Goal: Task Accomplishment & Management: Complete application form

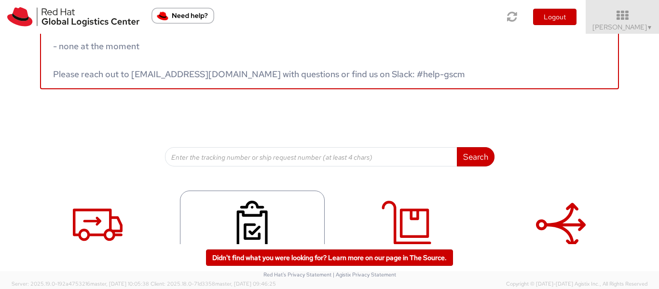
scroll to position [79, 0]
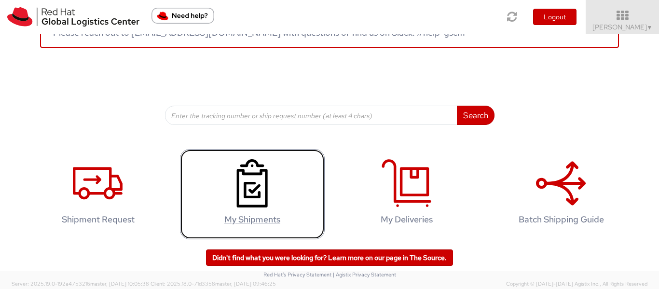
click at [260, 195] on icon at bounding box center [252, 183] width 50 height 48
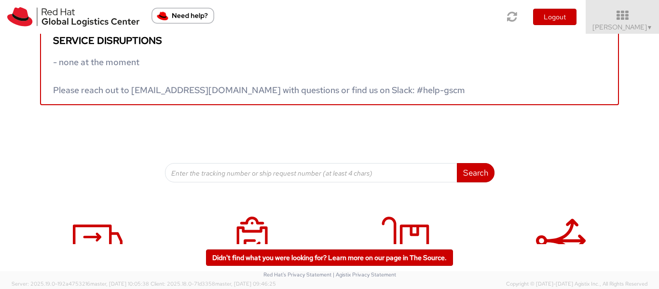
scroll to position [79, 0]
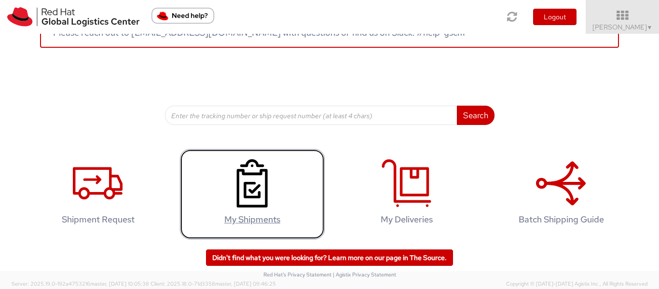
click at [290, 188] on link "My Shipments" at bounding box center [252, 194] width 145 height 90
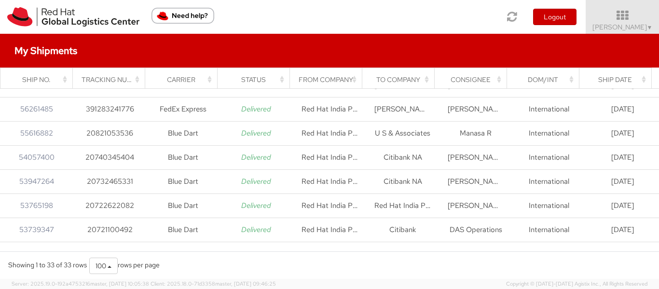
scroll to position [48, 0]
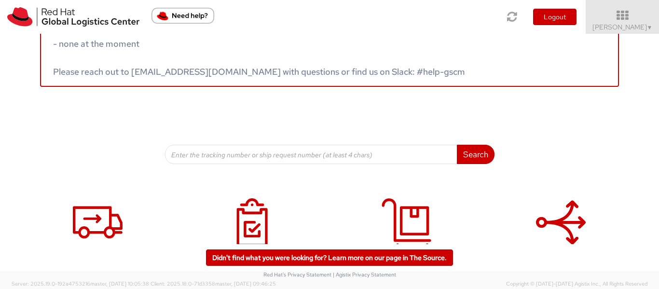
scroll to position [79, 0]
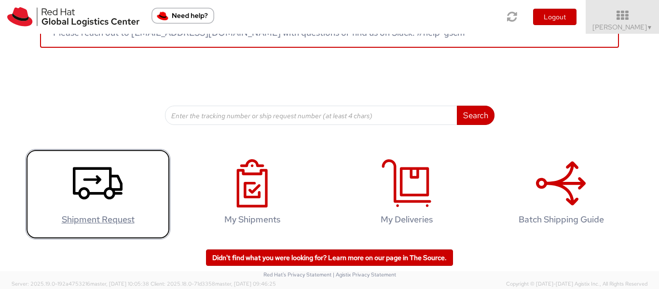
click at [85, 190] on use at bounding box center [98, 183] width 50 height 32
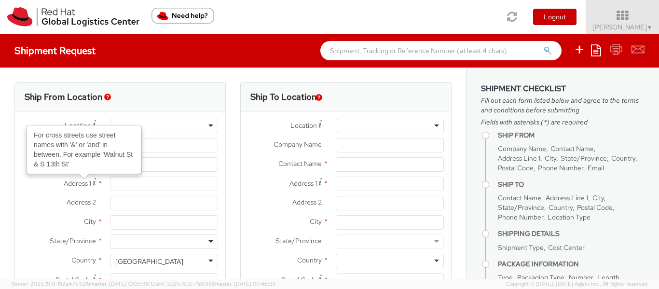
click at [195, 127] on div at bounding box center [164, 126] width 108 height 14
select select
click at [195, 127] on div at bounding box center [164, 126] width 108 height 14
select select "763"
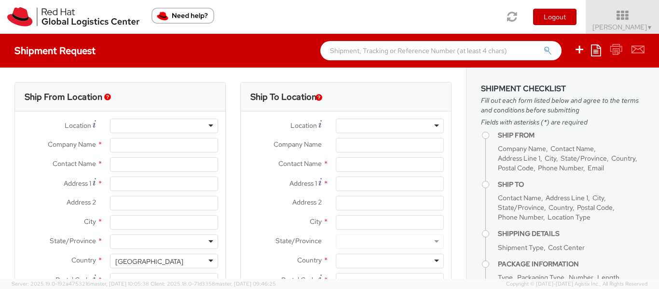
click at [208, 125] on div at bounding box center [164, 126] width 108 height 14
click at [179, 132] on div at bounding box center [164, 126] width 108 height 14
type input "Red Hat India Private Limited"
type input "[PERSON_NAME]"
type input "A-201, Supreme Business Park"
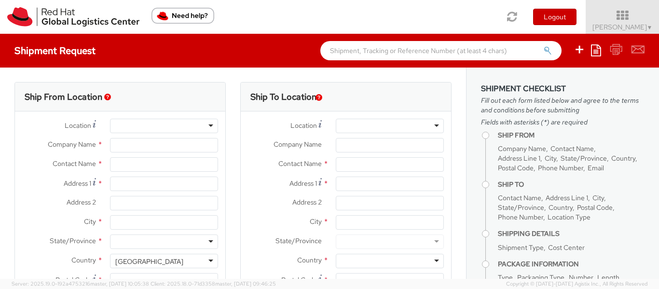
type input "[GEOGRAPHIC_DATA]"
type input "400076"
type input "912261147569"
type input "[EMAIL_ADDRESS][DOMAIN_NAME]"
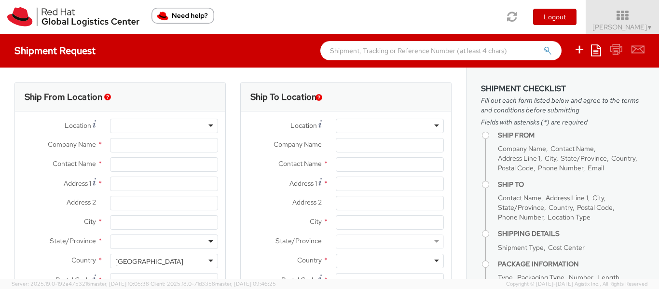
select select "CM"
select select "KGS"
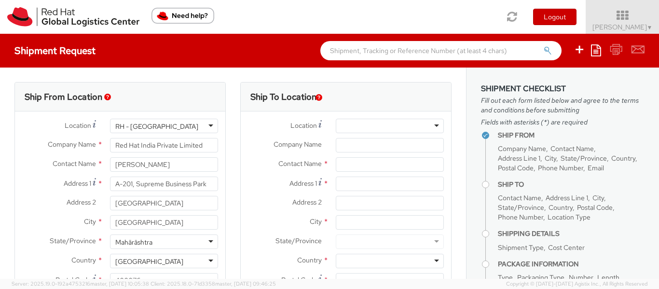
click at [175, 126] on div "RH - [GEOGRAPHIC_DATA]" at bounding box center [164, 126] width 108 height 14
click at [181, 126] on div "RH - [GEOGRAPHIC_DATA]" at bounding box center [164, 126] width 108 height 14
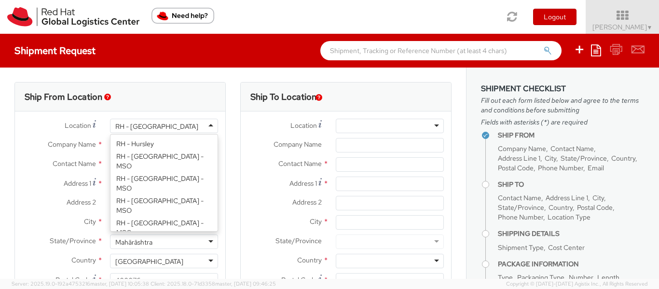
click at [376, 130] on div at bounding box center [390, 126] width 108 height 14
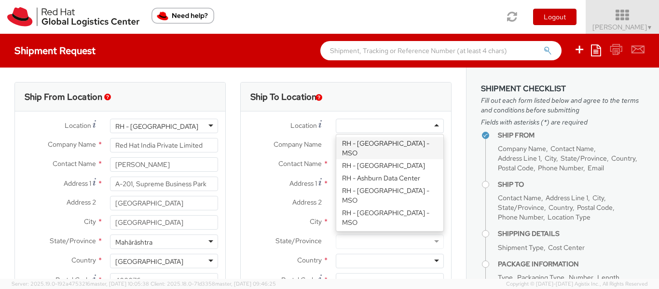
click at [625, 18] on icon at bounding box center [622, 16] width 84 height 14
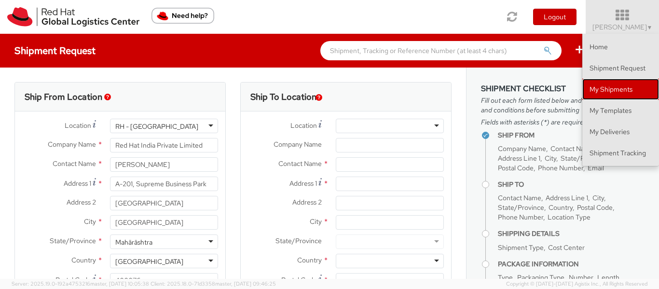
click at [626, 83] on link "My Shipments" at bounding box center [620, 89] width 77 height 21
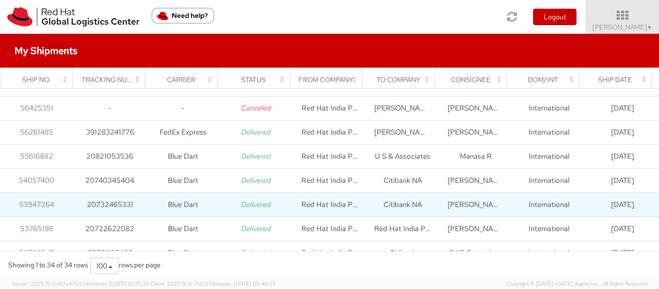
scroll to position [96, 0]
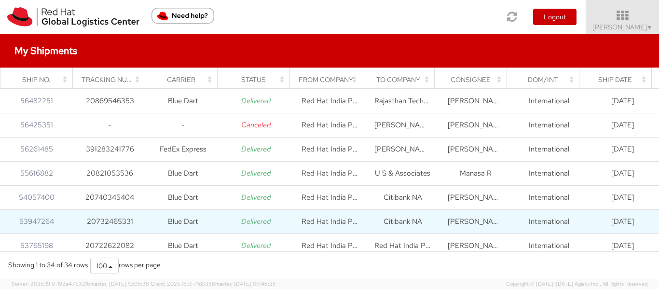
click at [421, 215] on td "Citibank NA" at bounding box center [402, 222] width 73 height 24
click at [409, 218] on td "Citibank NA" at bounding box center [402, 222] width 73 height 24
click at [19, 229] on td "53947264" at bounding box center [36, 222] width 73 height 24
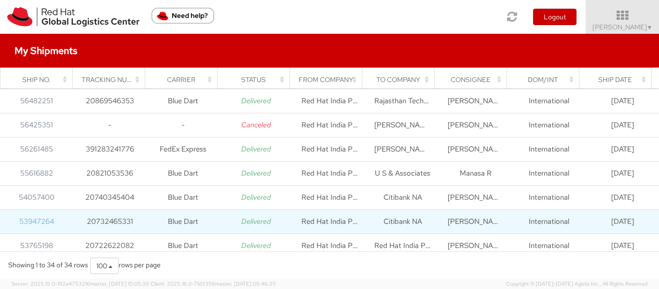
click at [22, 225] on link "53947264" at bounding box center [36, 222] width 35 height 10
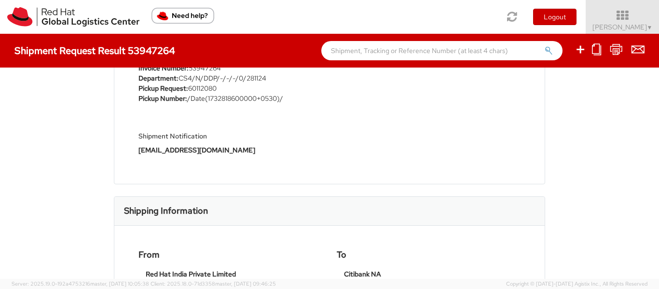
scroll to position [241, 0]
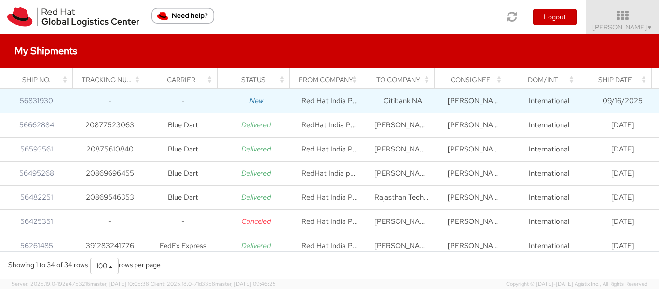
click at [466, 101] on td "[PERSON_NAME]" at bounding box center [475, 101] width 73 height 24
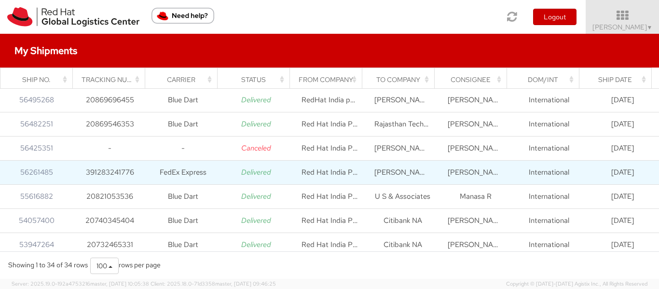
scroll to position [96, 0]
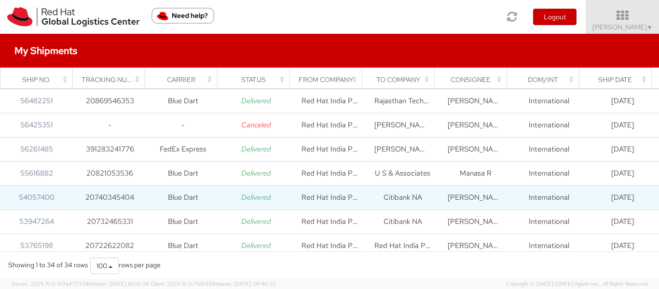
click at [470, 204] on td "Shweta Tawde" at bounding box center [475, 198] width 73 height 24
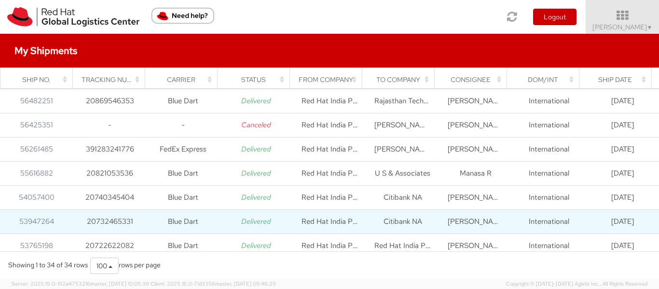
click at [473, 227] on td "[PERSON_NAME]" at bounding box center [475, 222] width 73 height 24
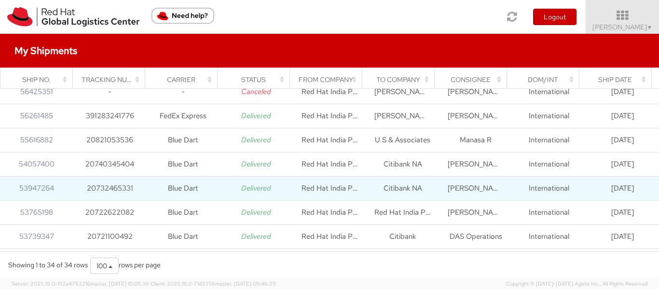
scroll to position [145, 0]
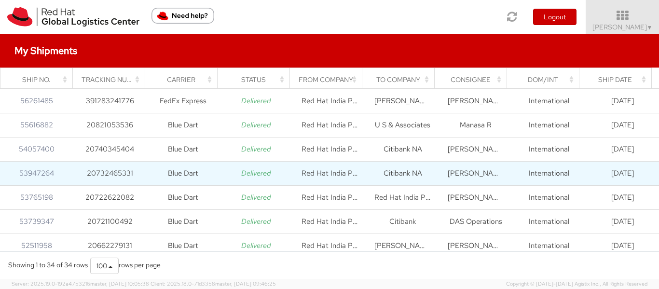
click at [470, 176] on td "[PERSON_NAME]" at bounding box center [475, 174] width 73 height 24
click at [30, 175] on link "53947264" at bounding box center [36, 173] width 35 height 10
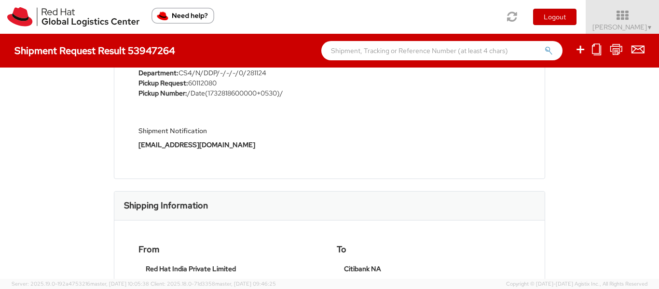
scroll to position [145, 0]
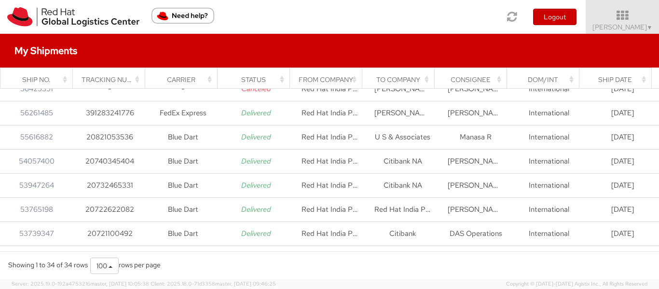
scroll to position [145, 0]
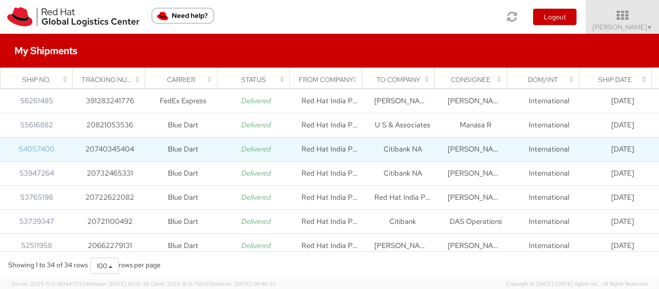
click at [43, 144] on link "54057400" at bounding box center [37, 149] width 36 height 10
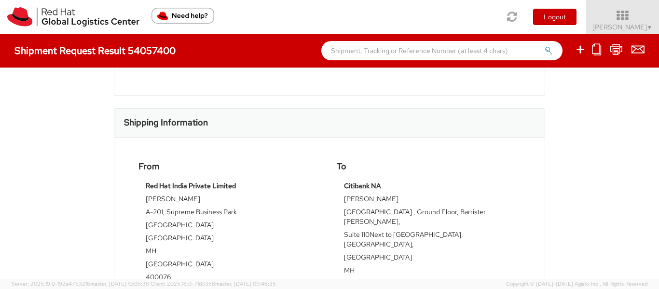
scroll to position [241, 0]
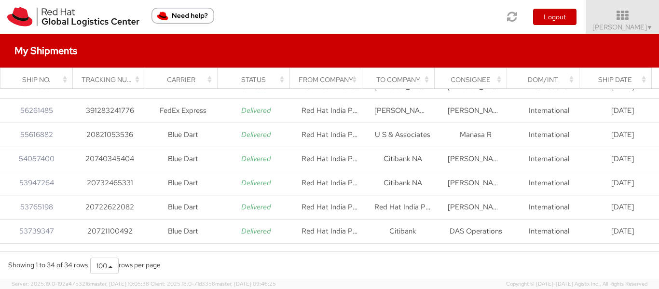
scroll to position [145, 0]
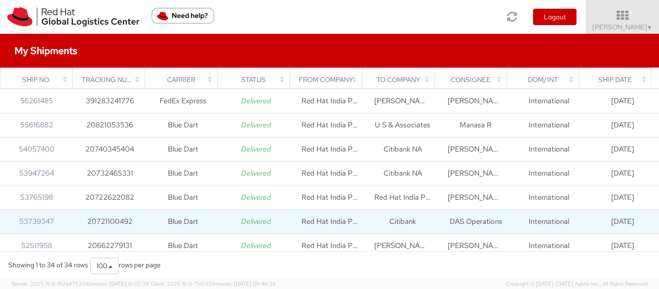
click at [414, 222] on td "Citibank" at bounding box center [402, 222] width 73 height 24
click at [40, 221] on link "53739347" at bounding box center [36, 222] width 35 height 10
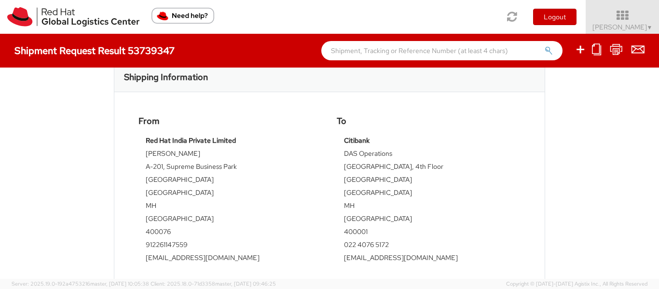
scroll to position [289, 0]
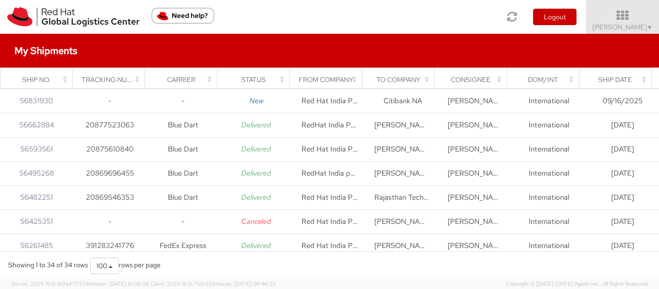
select select
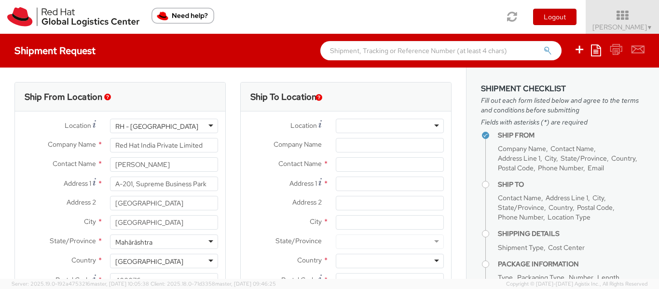
click at [400, 56] on input "text" at bounding box center [440, 50] width 241 height 19
select select "763"
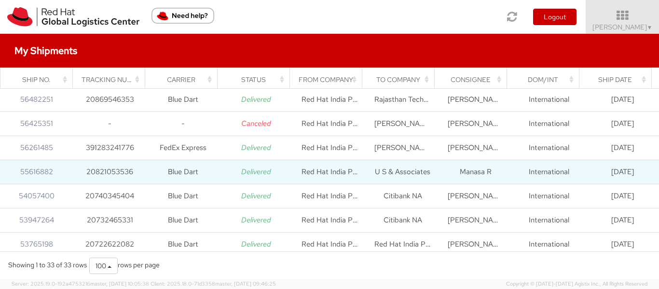
scroll to position [96, 0]
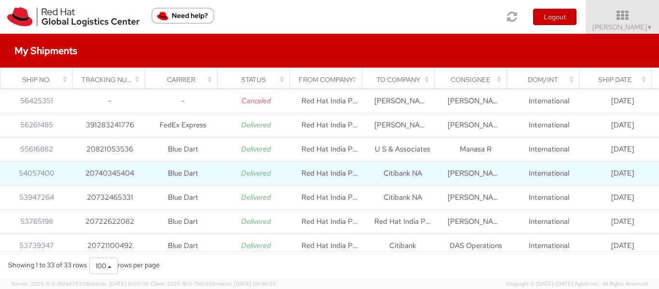
click at [337, 180] on td "Red Hat India Private Limited" at bounding box center [329, 174] width 73 height 24
click at [512, 174] on td "International" at bounding box center [548, 174] width 73 height 24
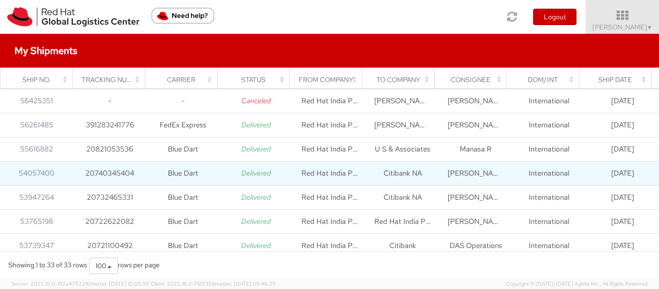
click at [225, 174] on td "Delivered" at bounding box center [255, 174] width 73 height 24
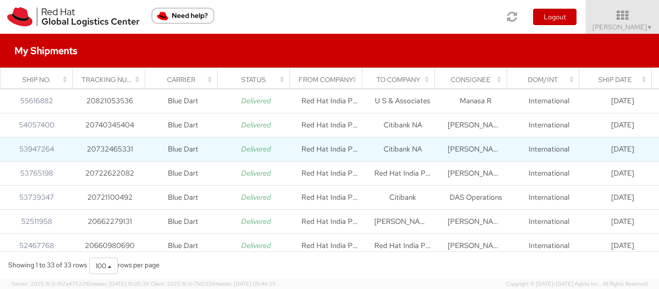
click at [423, 152] on td "Citibank NA" at bounding box center [402, 149] width 73 height 24
click at [421, 152] on td "Citibank NA" at bounding box center [402, 149] width 73 height 24
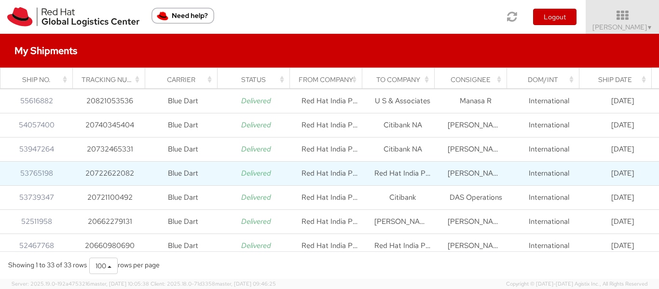
click at [147, 167] on td "Blue Dart" at bounding box center [183, 174] width 73 height 24
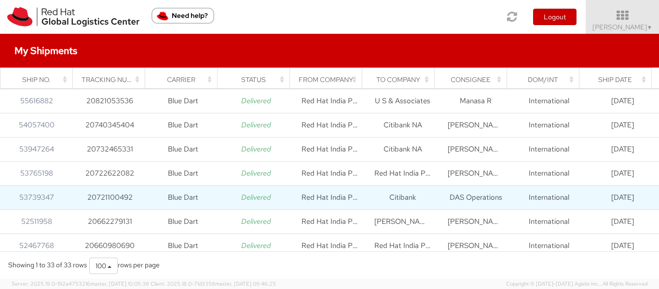
click at [293, 186] on td "Red Hat India Private Limited" at bounding box center [329, 198] width 73 height 24
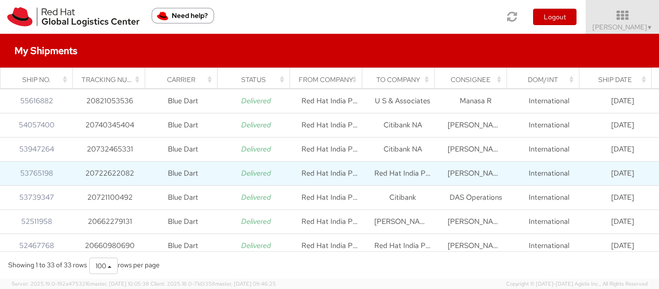
click at [336, 179] on td "Red Hat India Private Limited" at bounding box center [329, 174] width 73 height 24
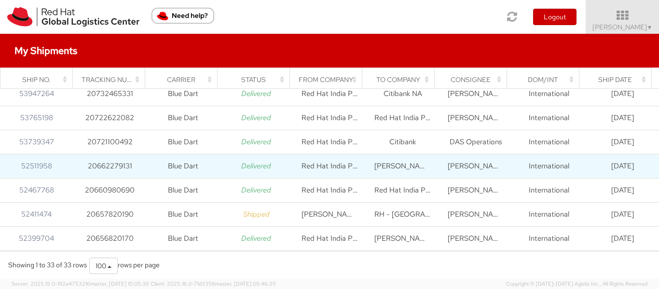
scroll to position [152, 0]
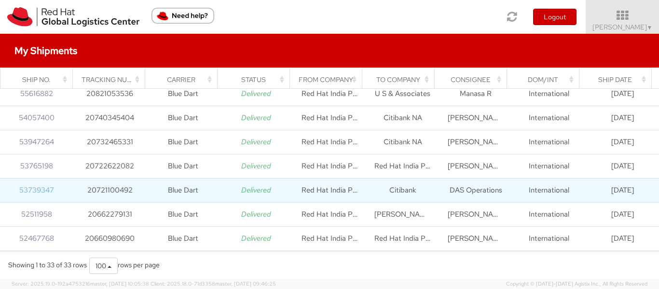
click at [39, 190] on link "53739347" at bounding box center [36, 190] width 35 height 10
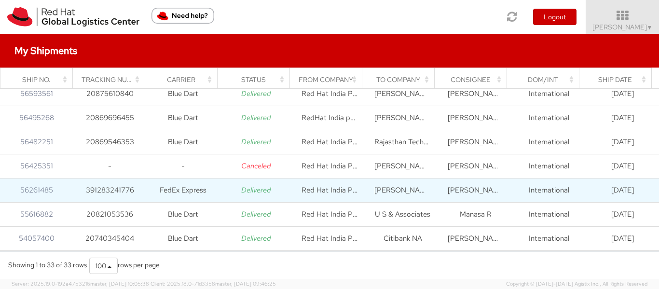
scroll to position [48, 0]
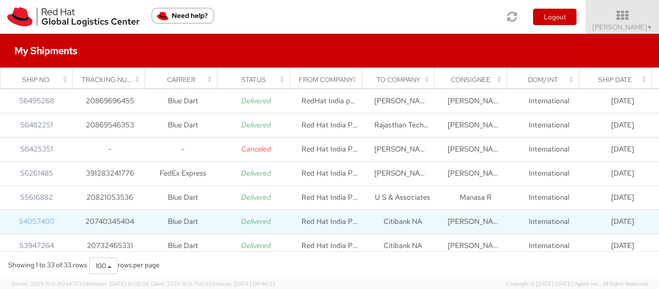
click at [36, 221] on link "54057400" at bounding box center [37, 222] width 36 height 10
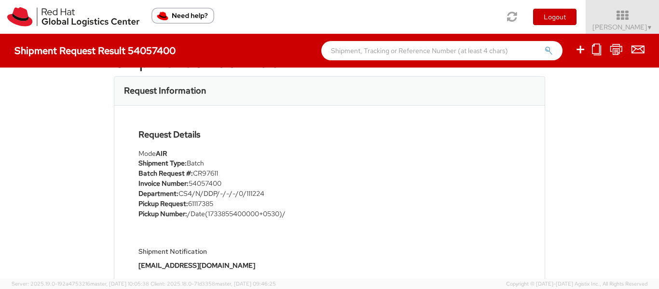
scroll to position [37, 0]
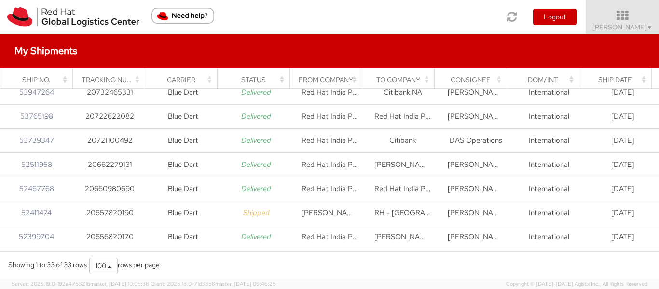
scroll to position [55, 0]
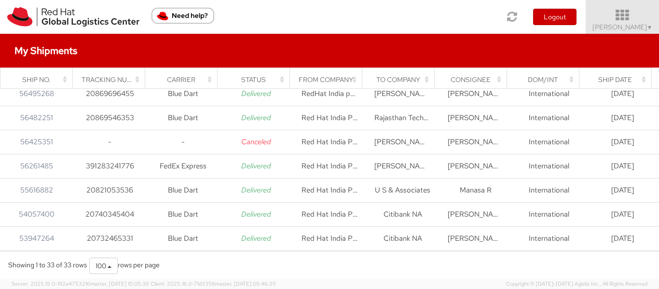
click at [639, 20] on icon at bounding box center [622, 16] width 84 height 14
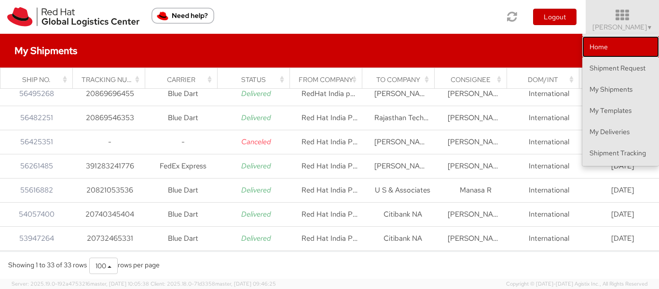
click at [629, 48] on link "Home" at bounding box center [620, 46] width 77 height 21
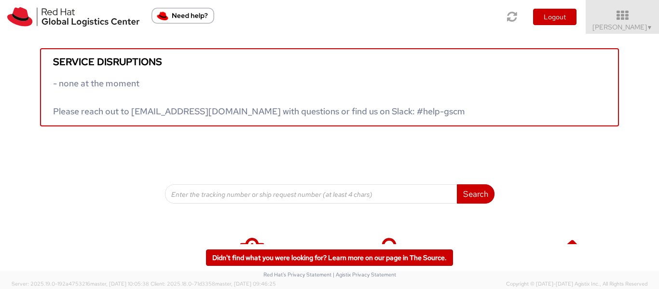
click at [117, 184] on div "Service disruptions - none at the moment Please reach out to globallogistics@re…" at bounding box center [329, 119] width 659 height 170
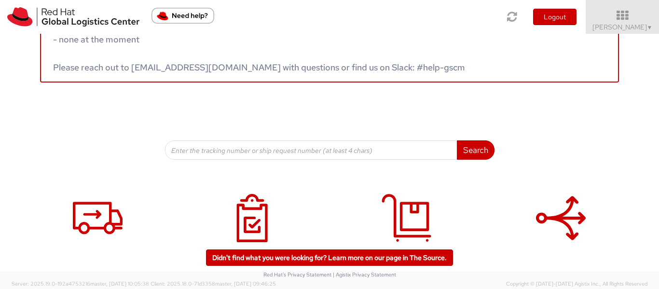
scroll to position [79, 0]
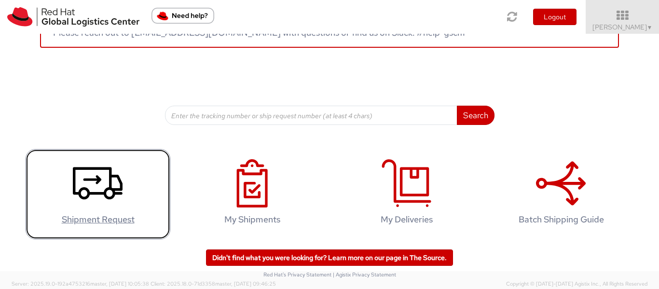
drag, startPoint x: 117, startPoint y: 184, endPoint x: 74, endPoint y: 191, distance: 44.1
click at [117, 184] on use at bounding box center [98, 183] width 50 height 32
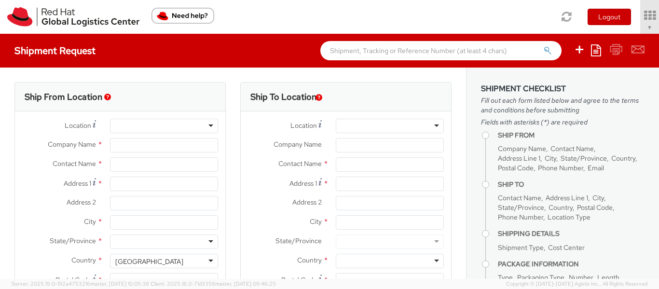
click at [408, 126] on div at bounding box center [390, 126] width 108 height 14
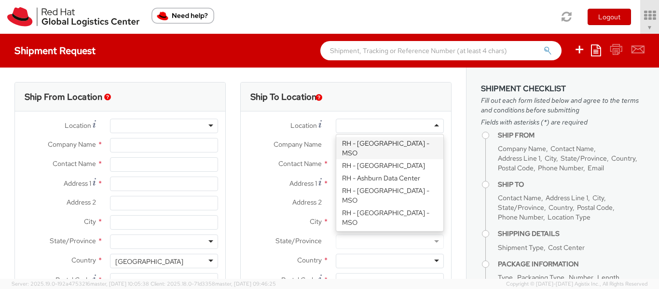
select select "763"
type input "Red Hat India Private Limited"
type input "[PERSON_NAME]"
type input "A-201, Supreme Business Park"
type input "[GEOGRAPHIC_DATA]"
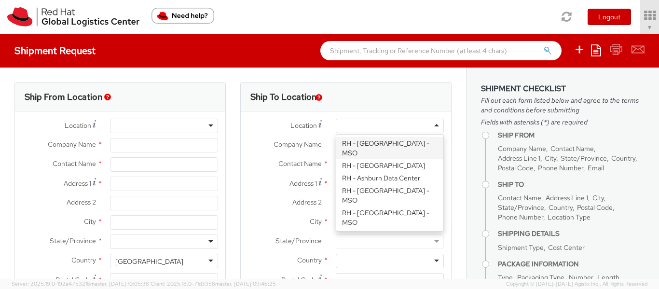
type input "[GEOGRAPHIC_DATA]"
type input "400076"
type input "912261147569"
type input "[EMAIL_ADDRESS][DOMAIN_NAME]"
select select "CM"
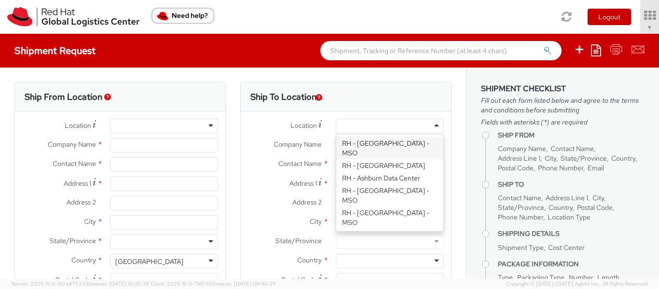
select select "KGS"
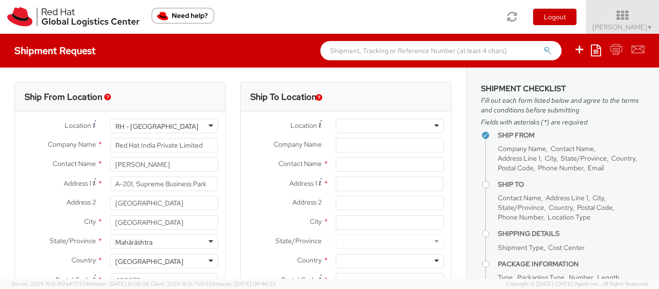
select select
click at [381, 143] on input "Company Name *" at bounding box center [390, 145] width 108 height 14
type input "Citibank NA"
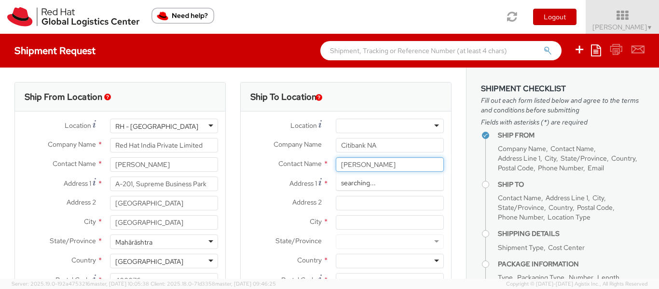
type input "[PERSON_NAME]"
type input "[GEOGRAPHIC_DATA], ground floor, [GEOGRAPHIC_DATA][PERSON_NAME],"
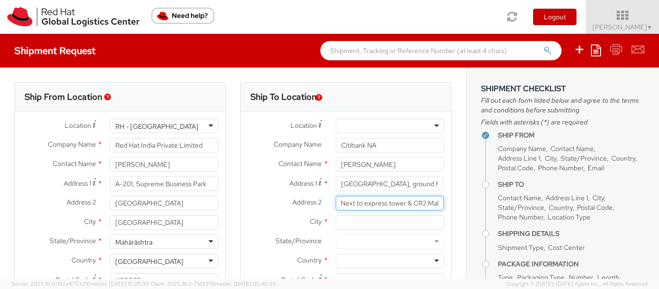
scroll to position [0, 32]
type input "Suite 110 Next to express tower & [GEOGRAPHIC_DATA]"
click at [378, 204] on input "Suite 110 Next to express tower & [GEOGRAPHIC_DATA]" at bounding box center [390, 203] width 108 height 14
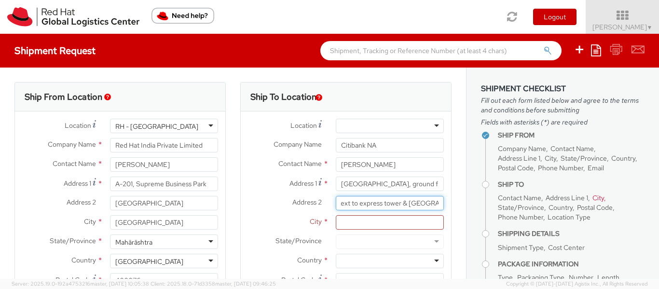
click at [378, 204] on input "Suite 110 Next to express tower & [GEOGRAPHIC_DATA]" at bounding box center [390, 203] width 108 height 14
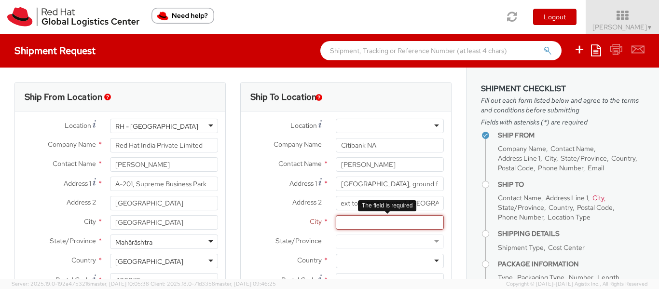
scroll to position [0, 0]
click at [370, 225] on input "City *" at bounding box center [390, 222] width 108 height 14
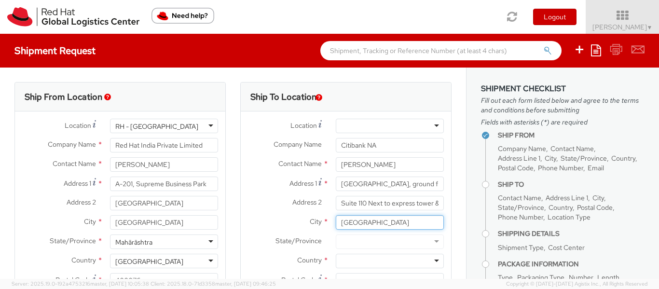
type input "[GEOGRAPHIC_DATA]"
click at [379, 198] on input "Suite 110 Next to express tower & [GEOGRAPHIC_DATA]" at bounding box center [390, 203] width 108 height 14
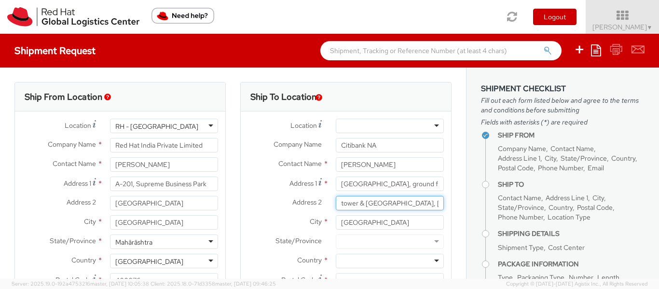
scroll to position [0, 78]
type input "Suite 110 Next to express tower & [GEOGRAPHIC_DATA], [GEOGRAPHIC_DATA]"
click at [365, 244] on div at bounding box center [390, 241] width 108 height 14
click at [362, 259] on div at bounding box center [390, 261] width 108 height 14
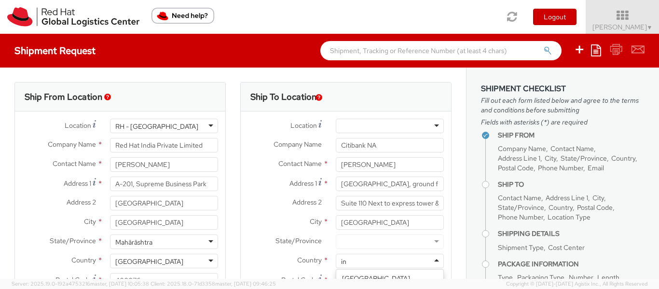
scroll to position [2, 0]
type input "india"
click at [352, 238] on div at bounding box center [390, 241] width 108 height 14
type input "maha"
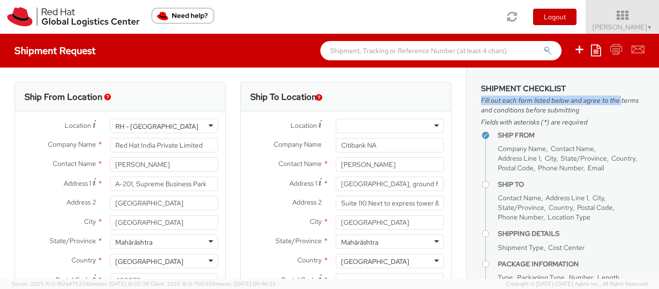
drag, startPoint x: 466, startPoint y: 98, endPoint x: 466, endPoint y: 112, distance: 14.5
click at [466, 112] on aside "Shipment Checklist Fill out each form listed below and agree to the terms and c…" at bounding box center [562, 173] width 193 height 211
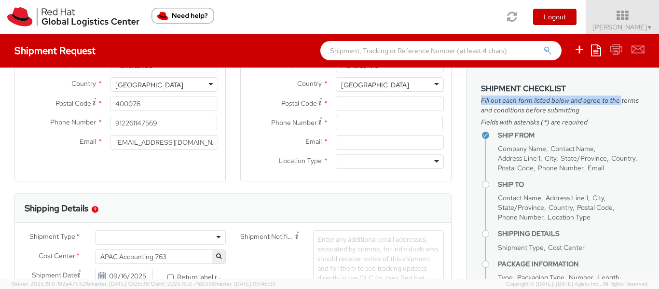
scroll to position [112, 0]
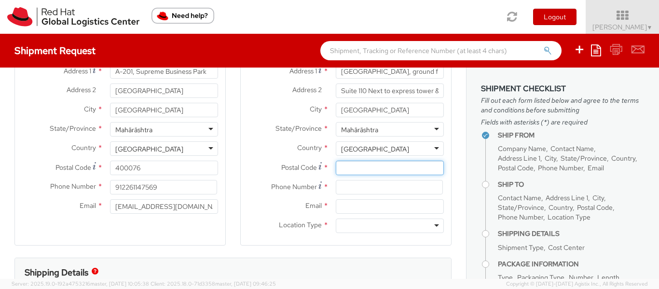
click at [394, 168] on input "Postal Code *" at bounding box center [390, 168] width 108 height 14
type input "400021"
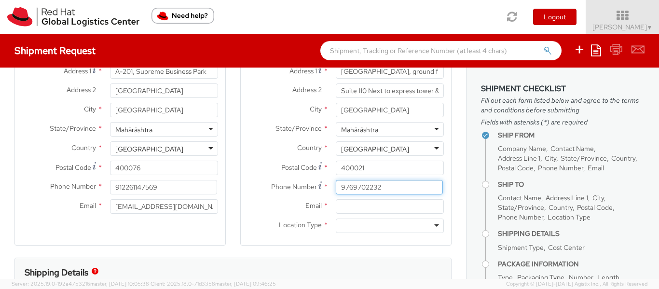
type input "9769702232"
click at [367, 208] on input "Email *" at bounding box center [390, 206] width 108 height 14
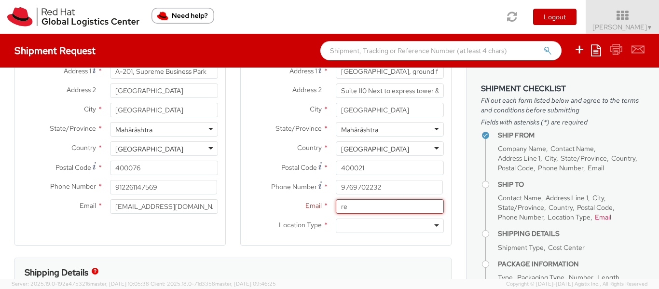
type input "r"
type input "a"
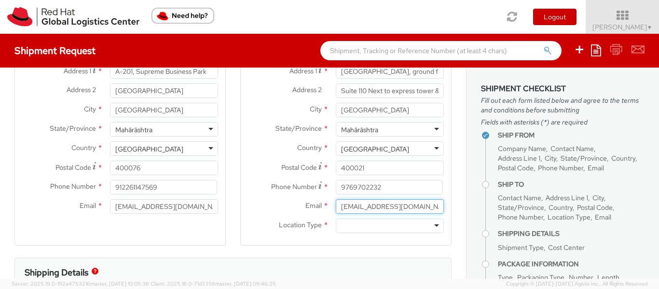
type input "[EMAIL_ADDRESS][DOMAIN_NAME]"
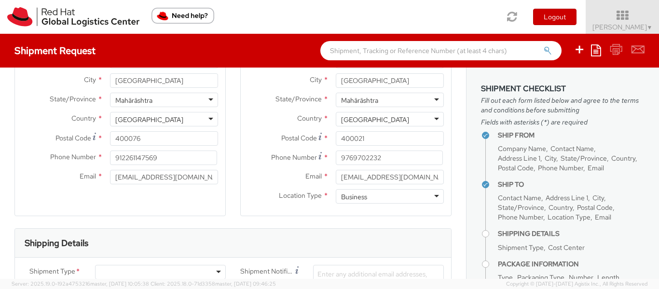
scroll to position [257, 0]
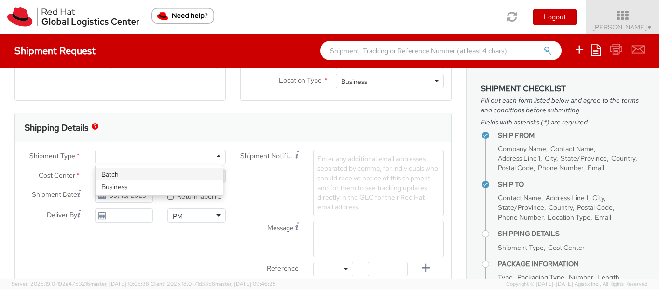
click at [182, 157] on div at bounding box center [160, 157] width 131 height 14
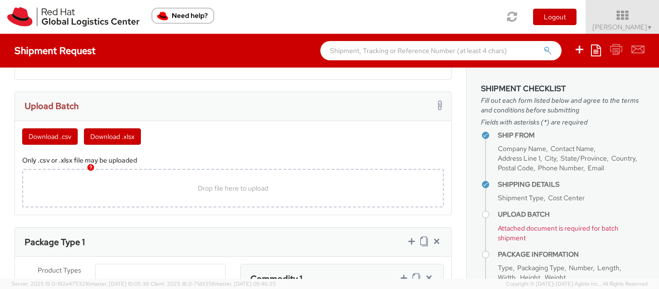
scroll to position [546, 0]
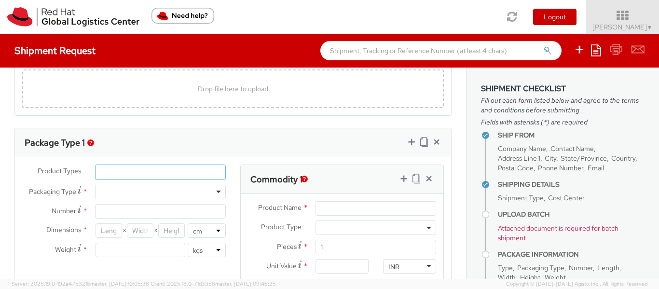
click at [217, 174] on ul at bounding box center [160, 172] width 130 height 14
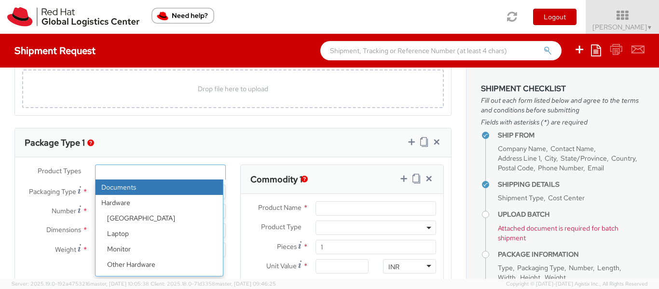
select select "DOCUMENT"
type input "Documents"
select select "DOCUMENT"
type input "1.00"
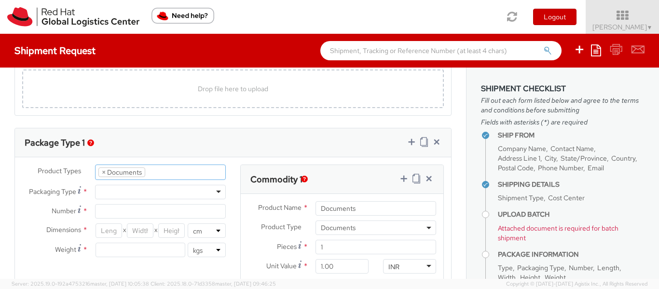
click at [220, 196] on div at bounding box center [160, 192] width 131 height 14
type input "1"
type input "24.13"
type input "31.75"
type input "0.64"
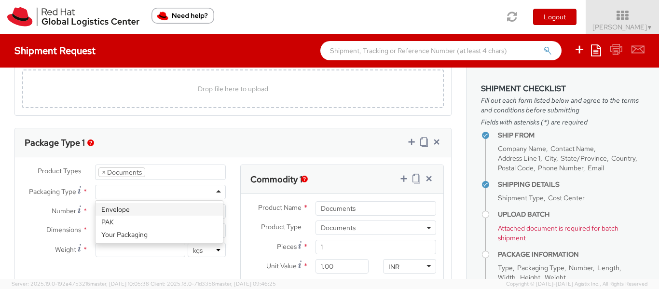
type input "0.5"
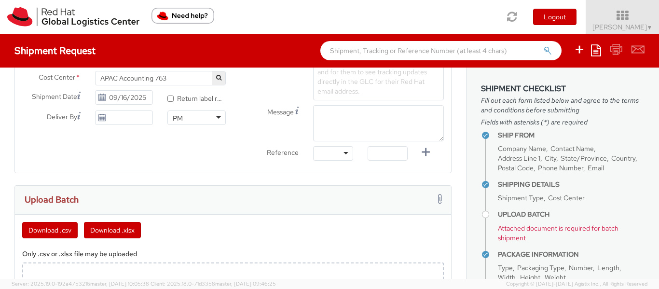
scroll to position [305, 0]
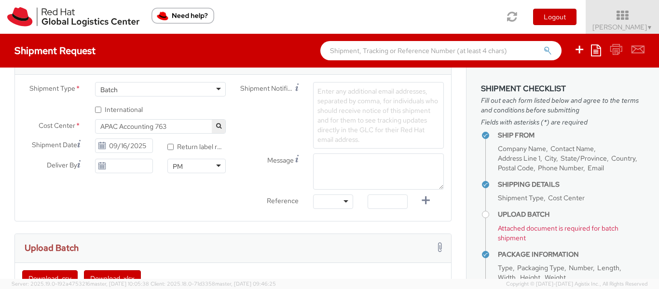
click at [206, 92] on div "Batch" at bounding box center [160, 89] width 131 height 14
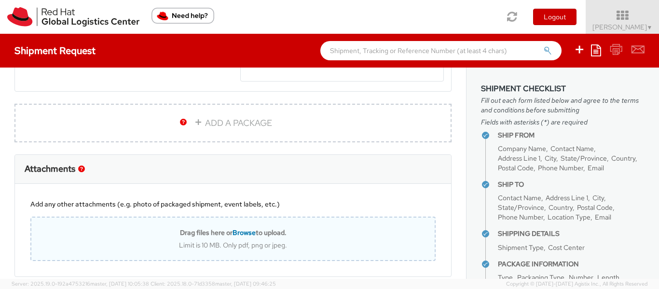
scroll to position [710, 0]
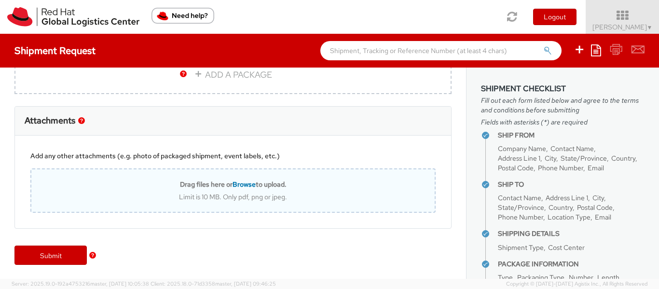
click at [239, 187] on span "Browse" at bounding box center [243, 184] width 23 height 9
type input "C:\fakepath\0892_001.pdf"
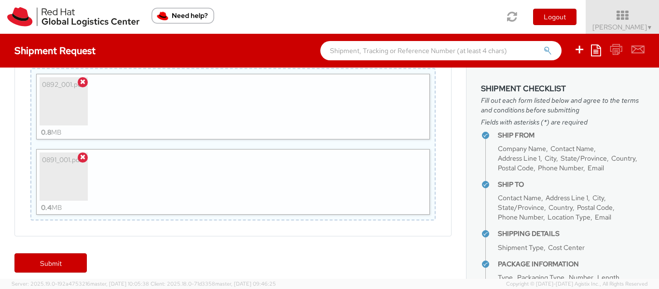
scroll to position [819, 0]
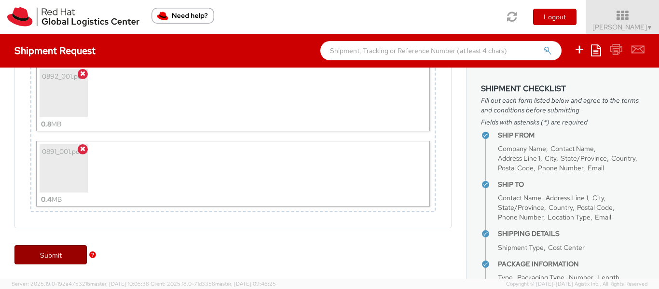
click at [49, 254] on link "Submit" at bounding box center [50, 254] width 72 height 19
